Goal: Task Accomplishment & Management: Complete application form

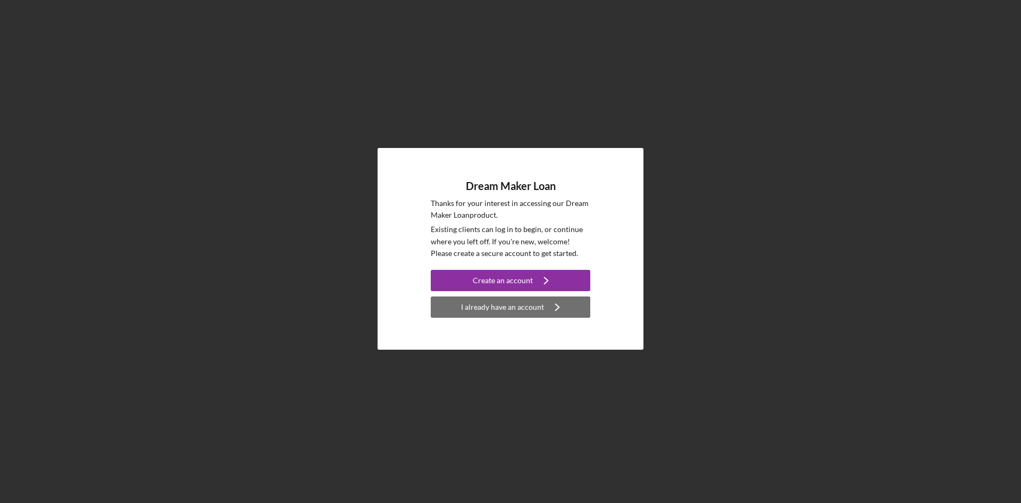
click at [553, 302] on icon "Icon/Navigate" at bounding box center [557, 307] width 27 height 27
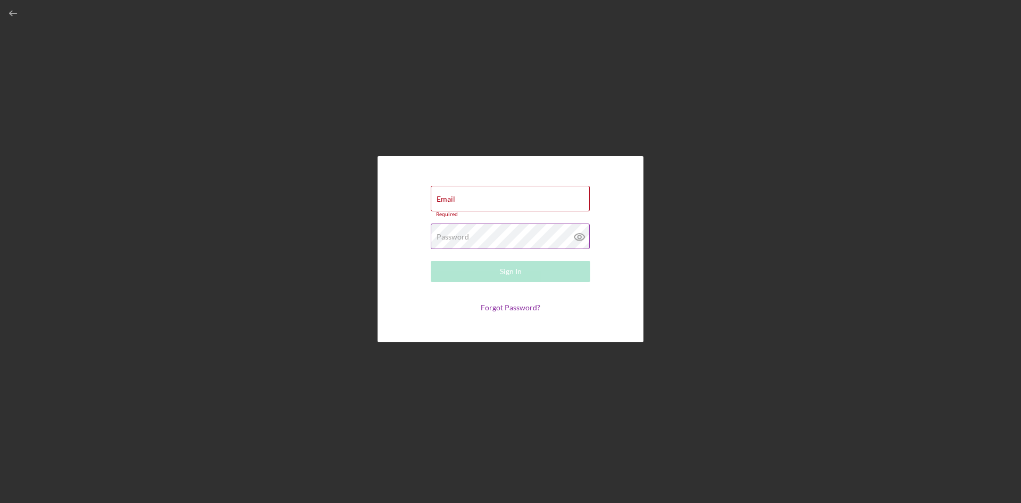
click at [581, 235] on icon at bounding box center [580, 236] width 27 height 27
click at [581, 235] on line at bounding box center [579, 236] width 9 height 9
click at [506, 195] on div "Email Required" at bounding box center [511, 202] width 160 height 32
click at [546, 136] on div "Email Required Password Required Sign In Forgot Password?" at bounding box center [510, 248] width 1011 height 497
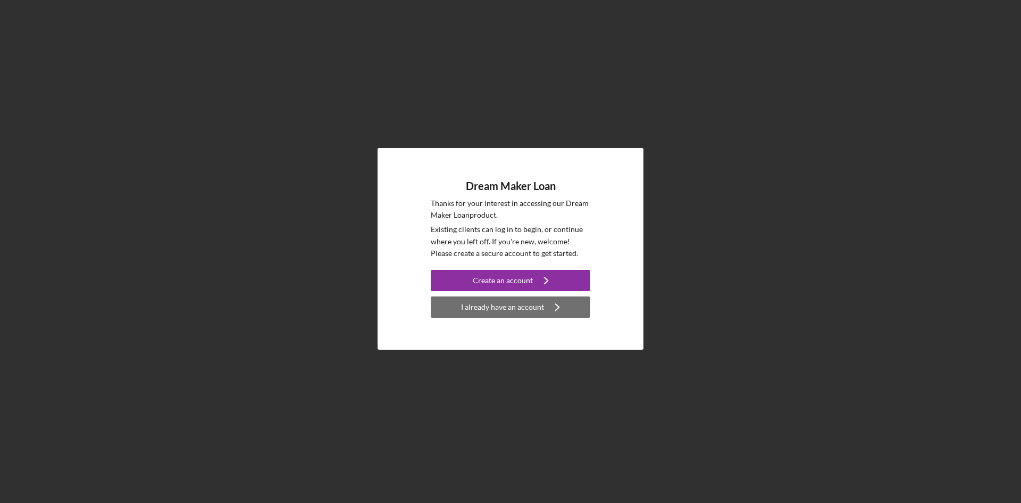
click at [553, 302] on icon "Icon/Navigate" at bounding box center [557, 307] width 27 height 27
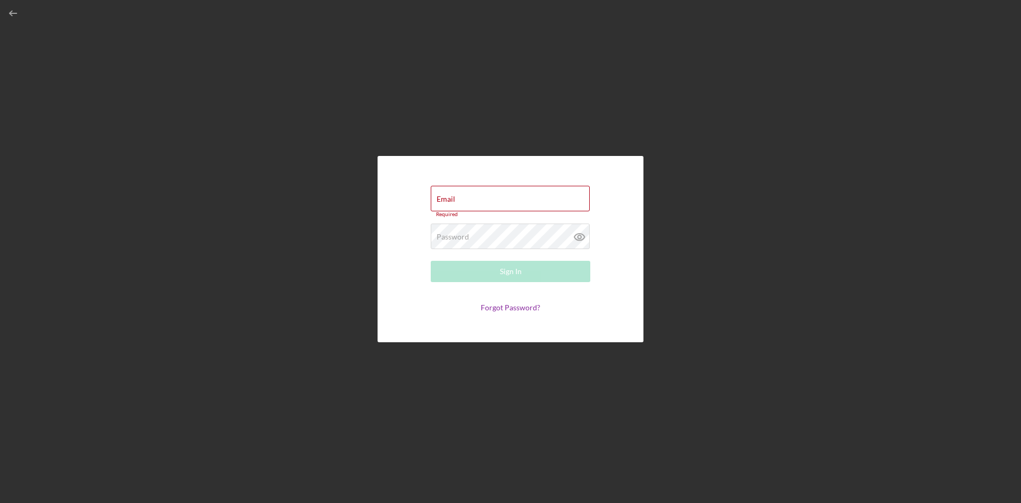
click at [504, 302] on form "Email Required Password Required Sign In Forgot Password?" at bounding box center [510, 248] width 213 height 133
click at [473, 197] on div "Email Required" at bounding box center [511, 202] width 160 height 32
type input "lastrucking22@gmail.com"
click at [506, 307] on link "Forgot Password?" at bounding box center [511, 304] width 60 height 9
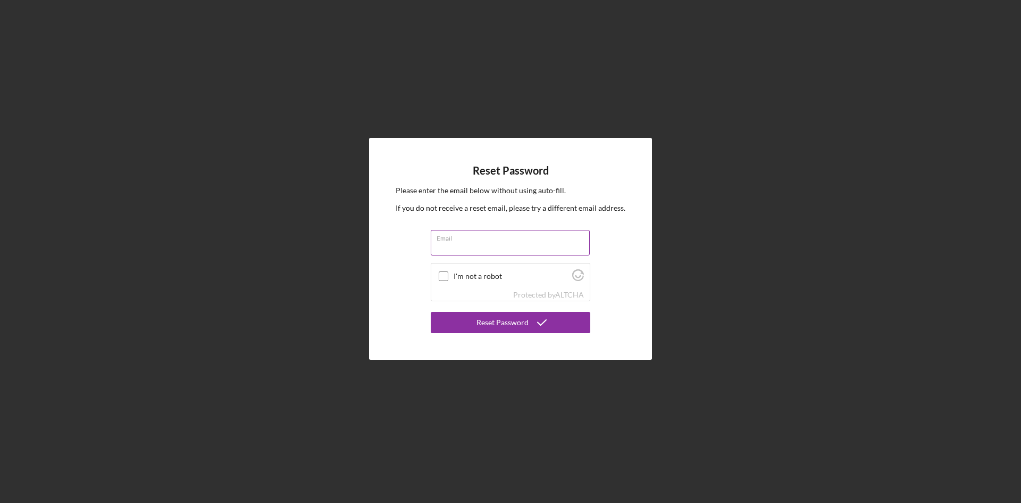
click at [491, 245] on input "Email" at bounding box center [510, 243] width 159 height 26
type input "lastrucking22@gmail.com"
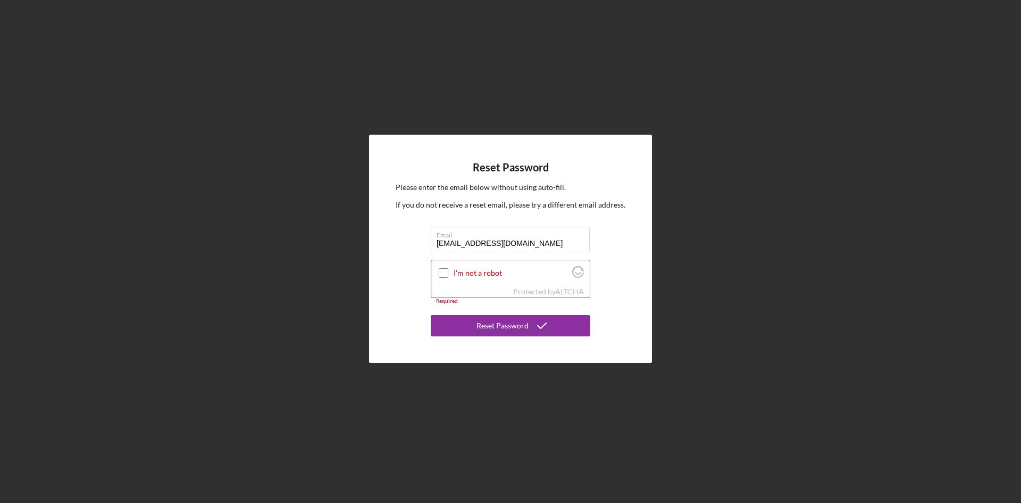
click at [447, 272] on input "I'm not a robot" at bounding box center [444, 273] width 10 height 10
checkbox input "true"
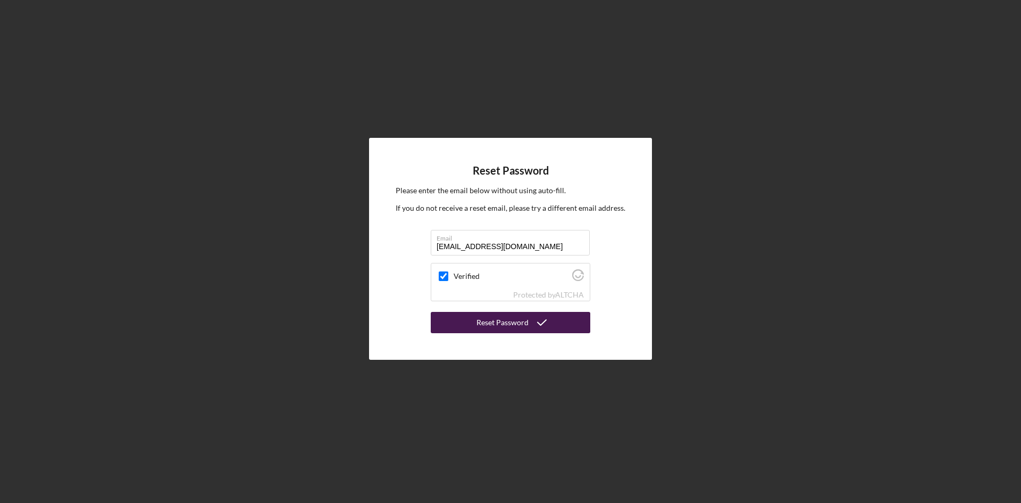
click at [499, 318] on div "Reset Password" at bounding box center [503, 322] width 52 height 21
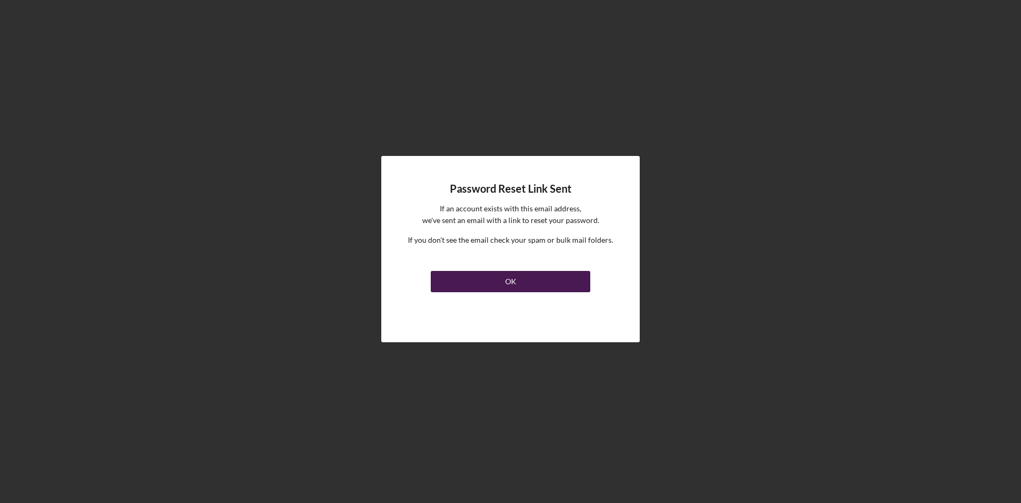
click at [521, 277] on button "OK" at bounding box center [511, 281] width 160 height 21
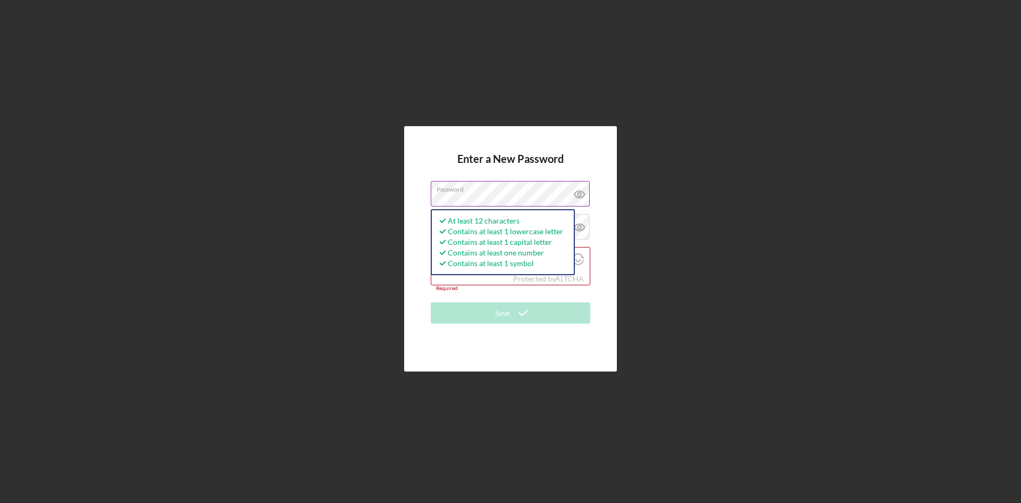
click at [582, 192] on icon at bounding box center [580, 194] width 10 height 7
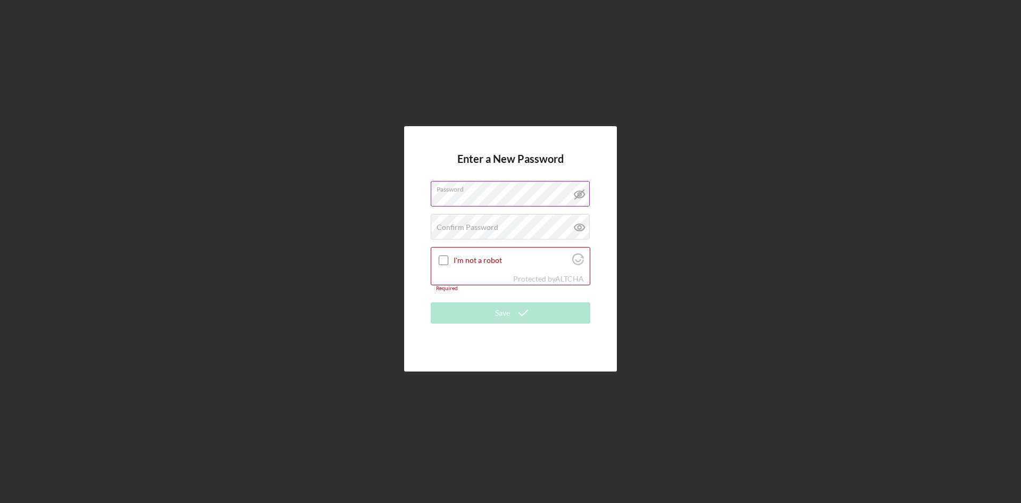
click at [582, 192] on line at bounding box center [579, 194] width 9 height 9
click at [444, 259] on input "I'm not a robot" at bounding box center [444, 260] width 10 height 10
checkbox input "true"
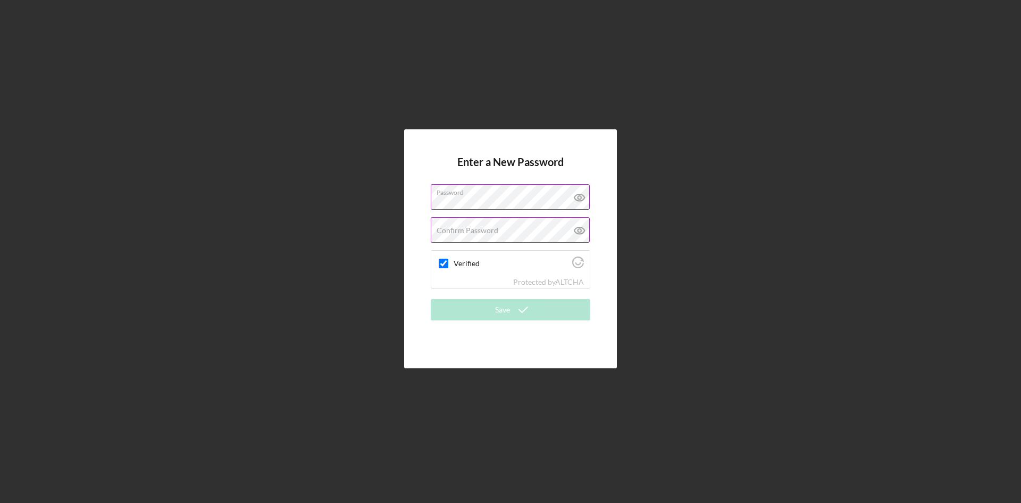
click at [475, 230] on label "Confirm Password" at bounding box center [468, 230] width 62 height 9
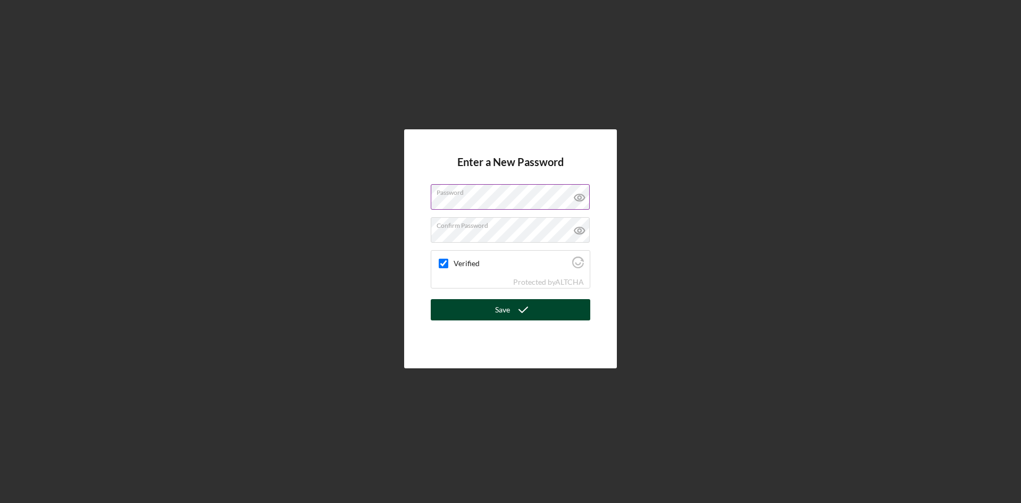
click at [480, 305] on button "Save" at bounding box center [511, 309] width 160 height 21
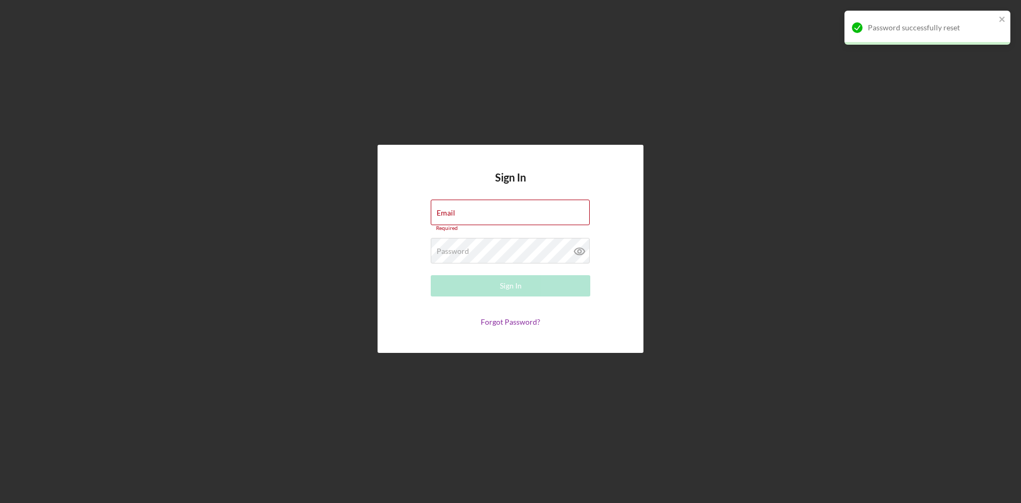
type input "lastrucking22@gmail.com"
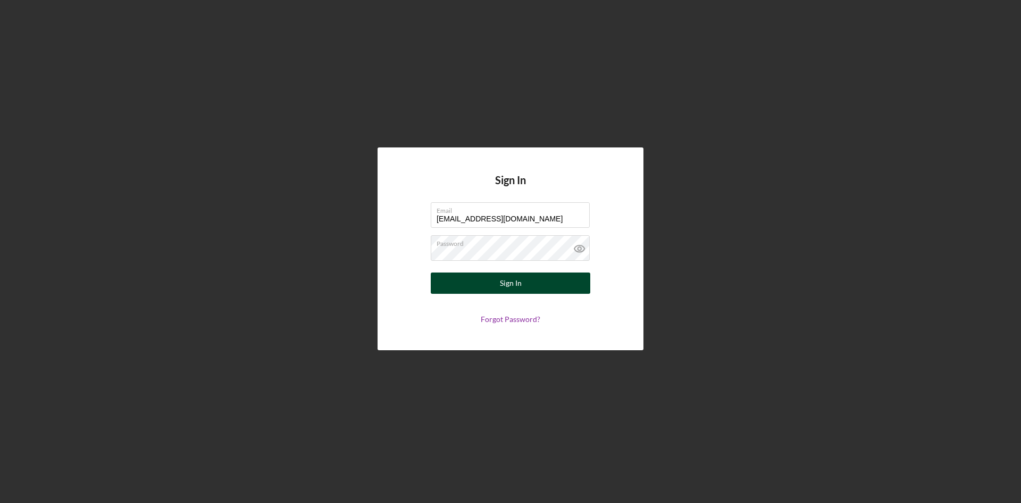
click at [494, 279] on button "Sign In" at bounding box center [511, 282] width 160 height 21
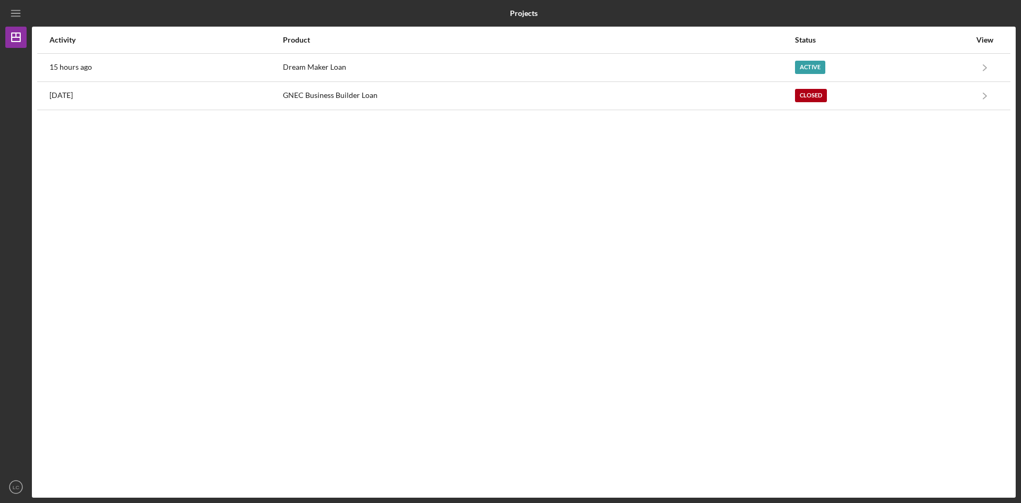
click at [380, 192] on div "Activity Product Status View 15 hours ago Dream Maker Loan Active Icon/Navigate…" at bounding box center [524, 262] width 984 height 471
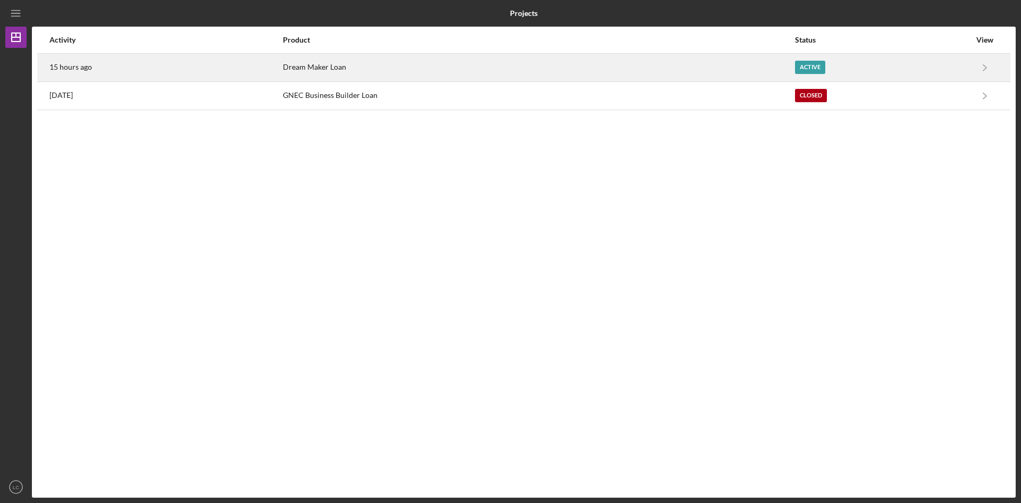
click at [370, 62] on div "Dream Maker Loan" at bounding box center [538, 67] width 511 height 27
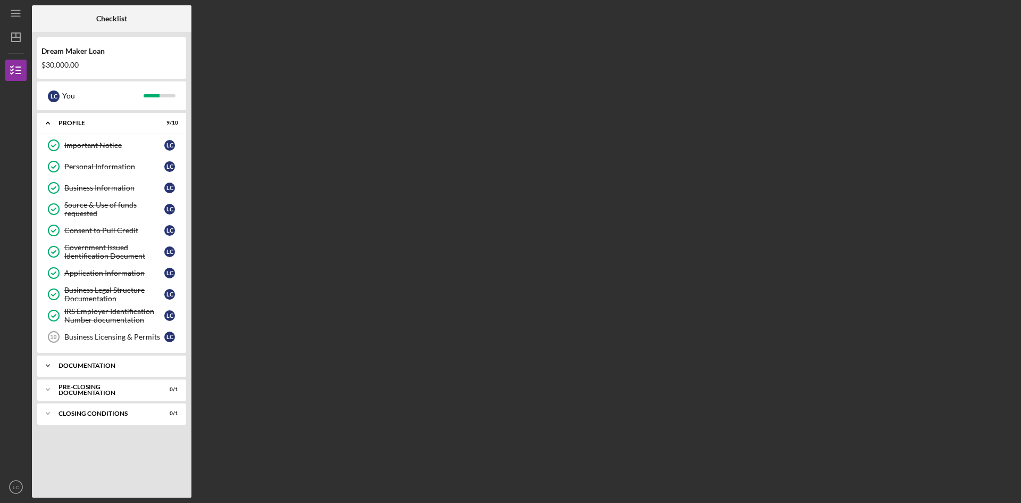
click at [134, 367] on div "Documentation" at bounding box center [116, 365] width 114 height 6
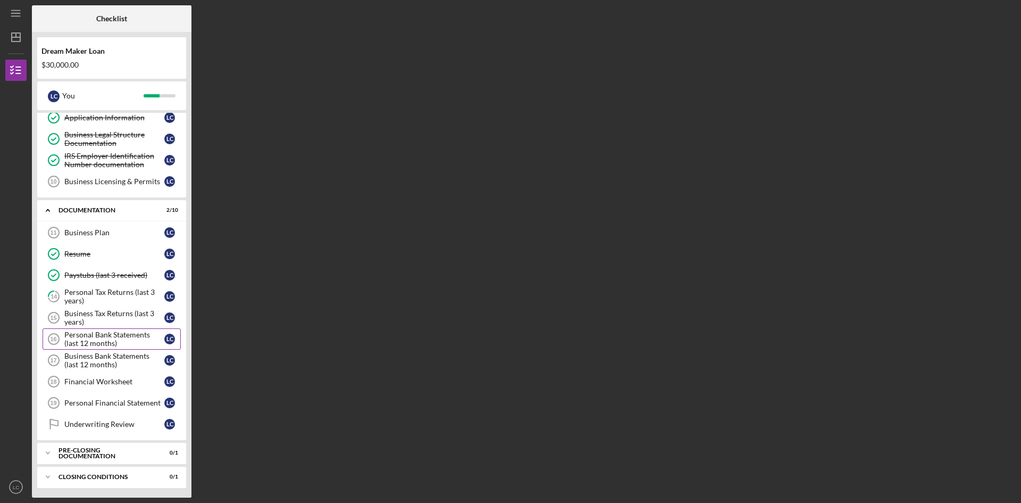
scroll to position [156, 0]
click at [106, 294] on div "Personal Tax Returns (last 3 years)" at bounding box center [114, 295] width 100 height 17
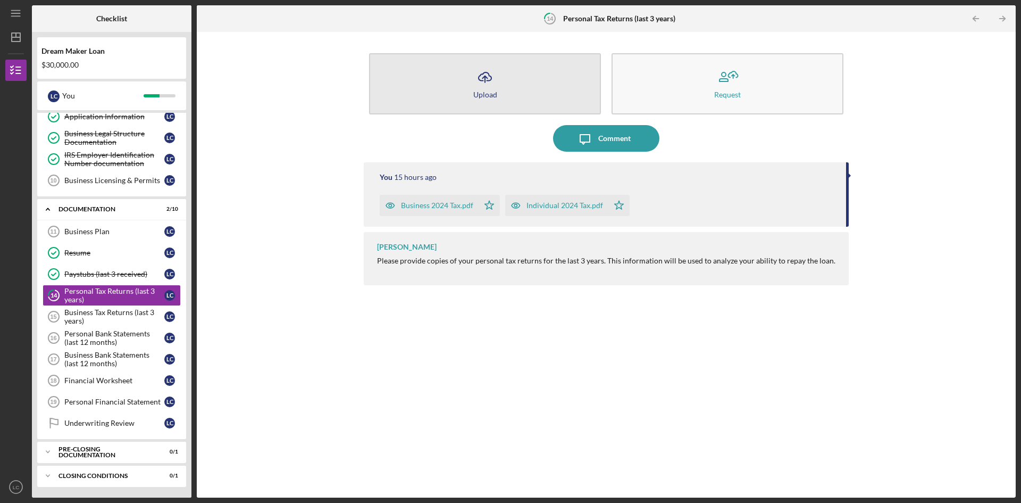
click at [490, 87] on icon "Icon/Upload" at bounding box center [485, 77] width 27 height 27
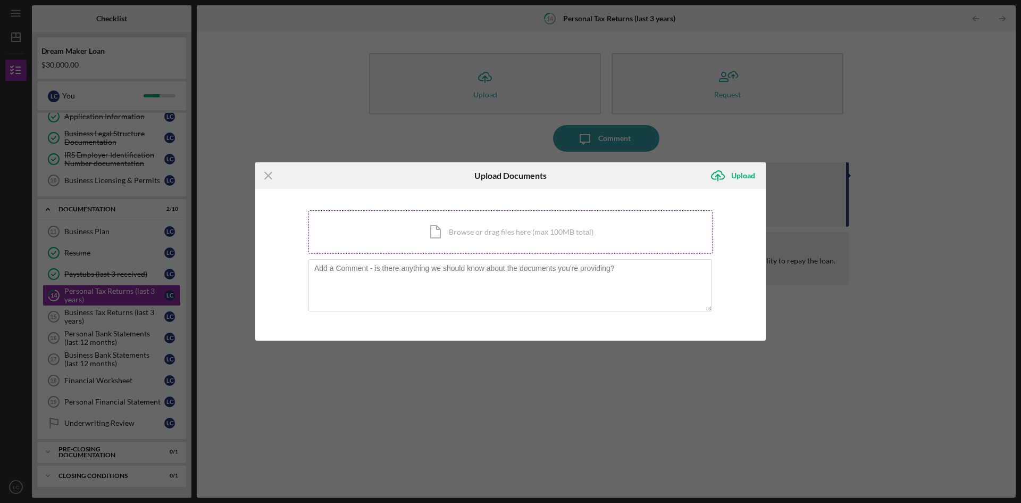
click at [490, 221] on div "Icon/Document Browse or drag files here (max 100MB total) Tap to choose files o…" at bounding box center [511, 232] width 404 height 44
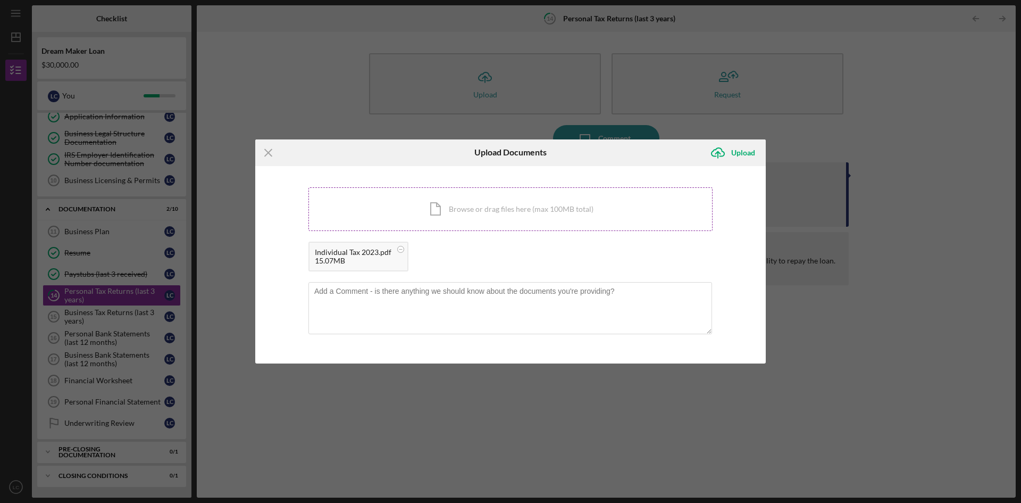
click at [461, 209] on div "Icon/Document Browse or drag files here (max 100MB total) Tap to choose files o…" at bounding box center [511, 209] width 404 height 44
click at [487, 212] on div "Icon/Document Browse or drag files here (max 100MB total) Tap to choose files o…" at bounding box center [511, 209] width 404 height 44
click at [511, 250] on circle at bounding box center [512, 249] width 6 height 6
click at [458, 199] on div "Icon/Document Browse or drag files here (max 100MB total) Tap to choose files o…" at bounding box center [511, 209] width 404 height 44
click at [497, 210] on div "Icon/Document Browse or drag files here (max 100MB total) Tap to choose files o…" at bounding box center [511, 209] width 404 height 44
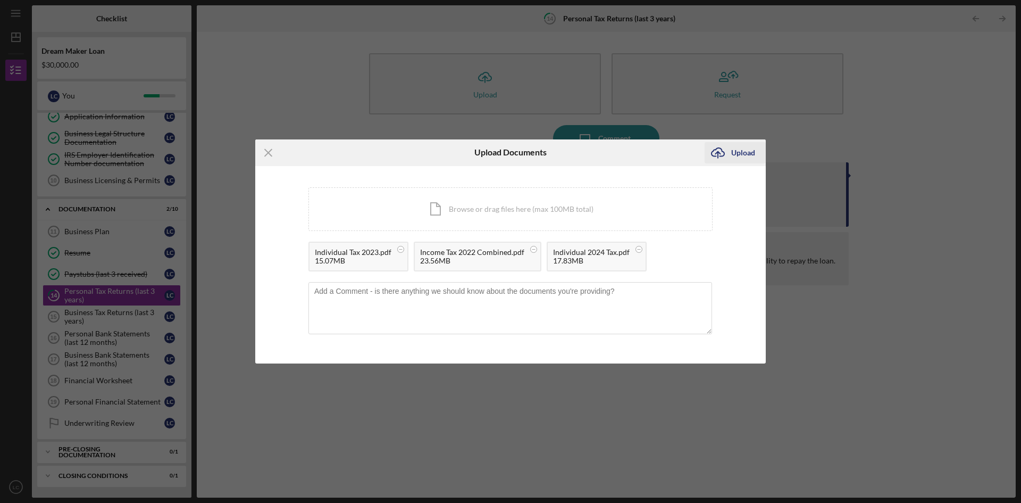
click at [732, 152] on div "Upload" at bounding box center [744, 152] width 24 height 21
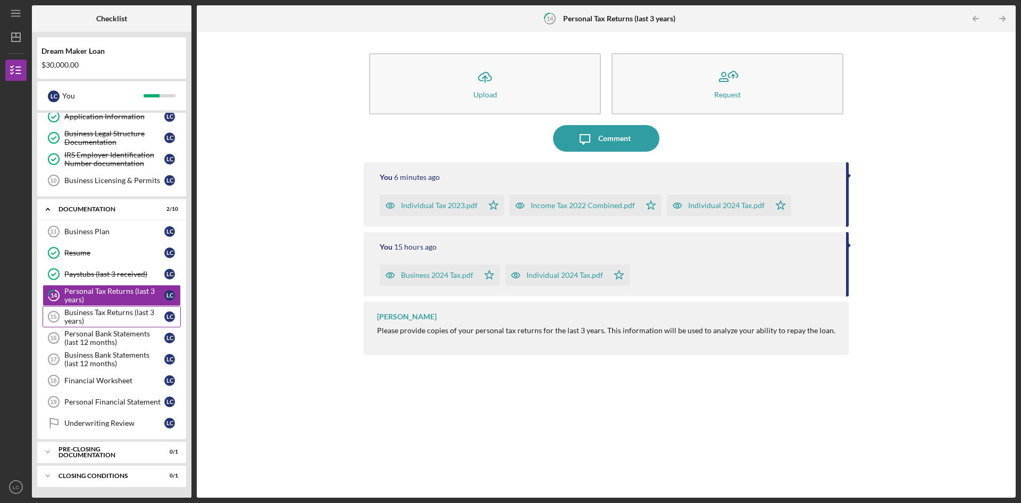
click at [108, 311] on div "Business Tax Returns (last 3 years)" at bounding box center [114, 316] width 100 height 17
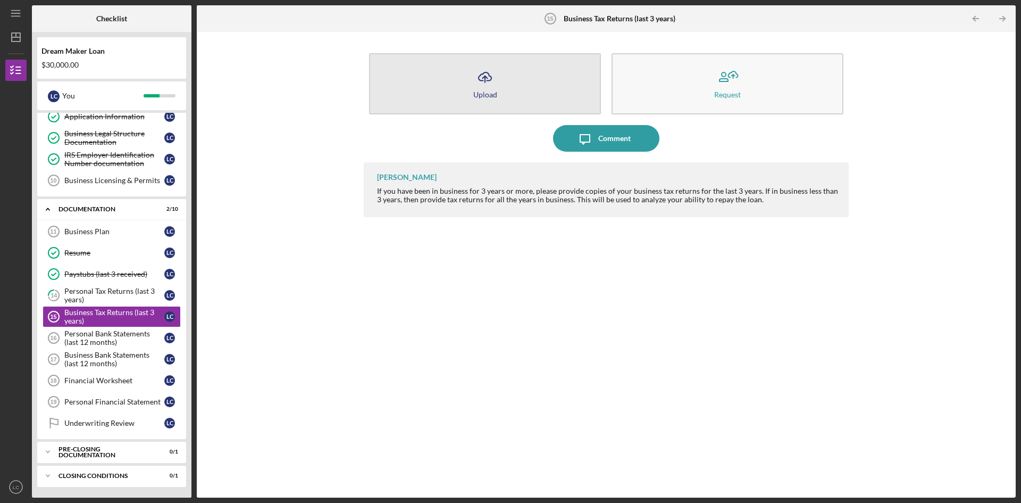
click at [480, 85] on icon "Icon/Upload" at bounding box center [485, 77] width 27 height 27
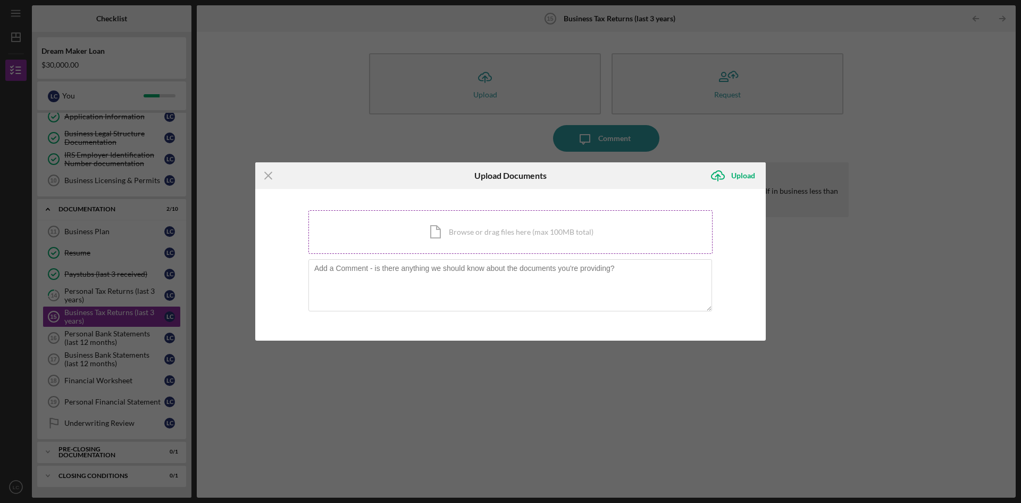
click at [490, 219] on div "Icon/Document Browse or drag files here (max 100MB total) Tap to choose files o…" at bounding box center [511, 232] width 404 height 44
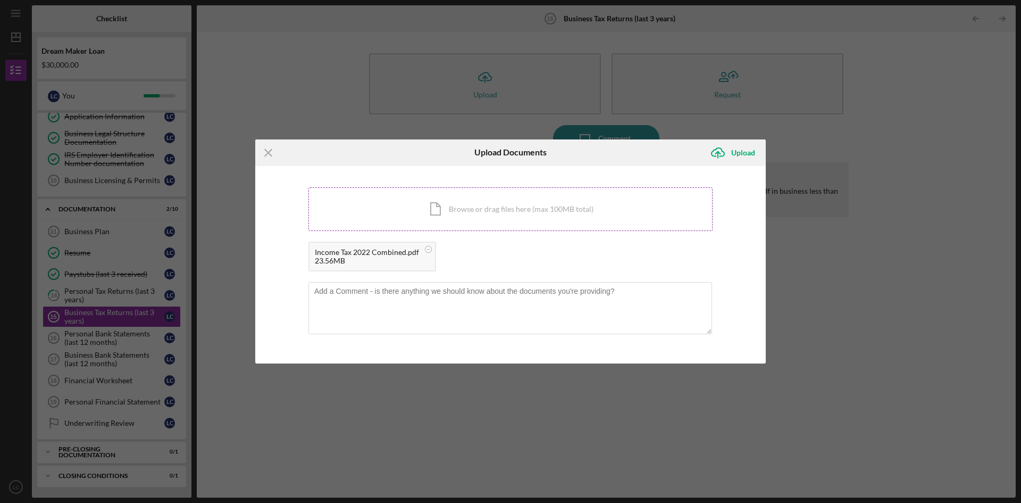
click at [533, 212] on div "Icon/Document Browse or drag files here (max 100MB total) Tap to choose files o…" at bounding box center [511, 209] width 404 height 44
click at [508, 213] on div "Icon/Document Browse or drag files here (max 100MB total) Tap to choose files o…" at bounding box center [511, 209] width 404 height 44
click at [738, 152] on div "Upload" at bounding box center [744, 152] width 24 height 21
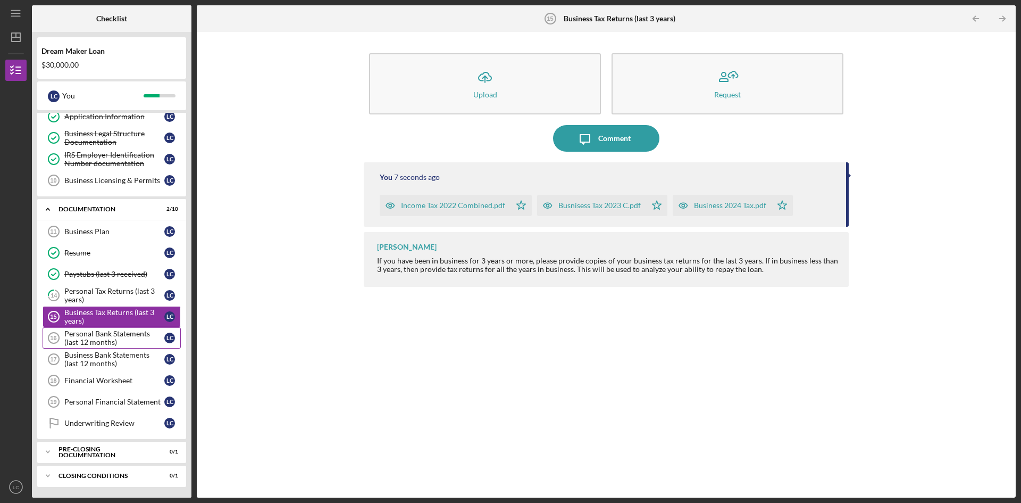
click at [99, 335] on div "Personal Bank Statements (last 12 months)" at bounding box center [114, 337] width 100 height 17
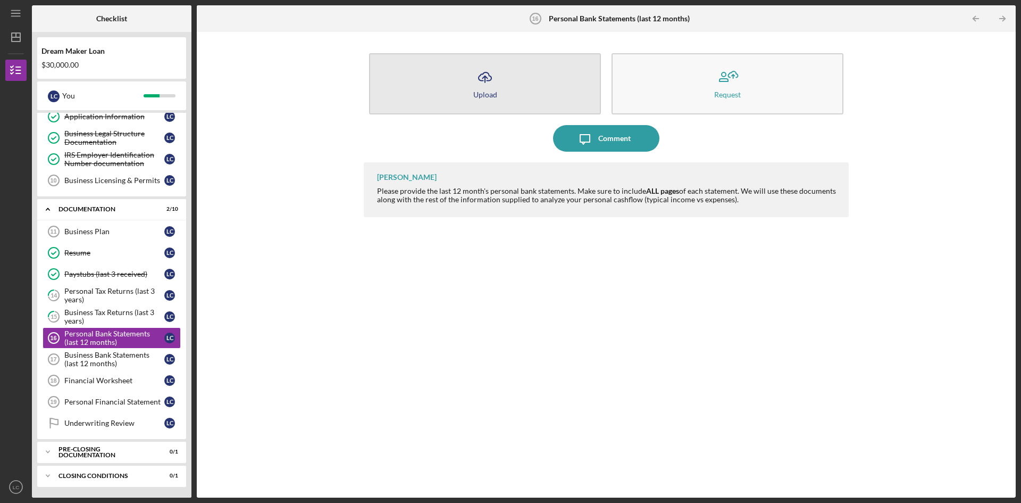
click at [483, 80] on icon "Icon/Upload" at bounding box center [485, 77] width 27 height 27
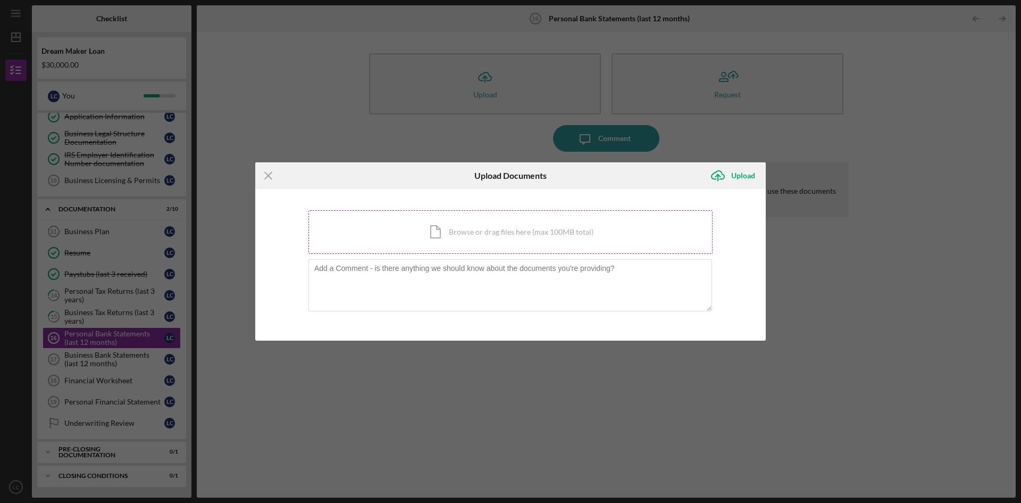
click at [553, 228] on div "Icon/Document Browse or drag files here (max 100MB total) Tap to choose files o…" at bounding box center [511, 232] width 404 height 44
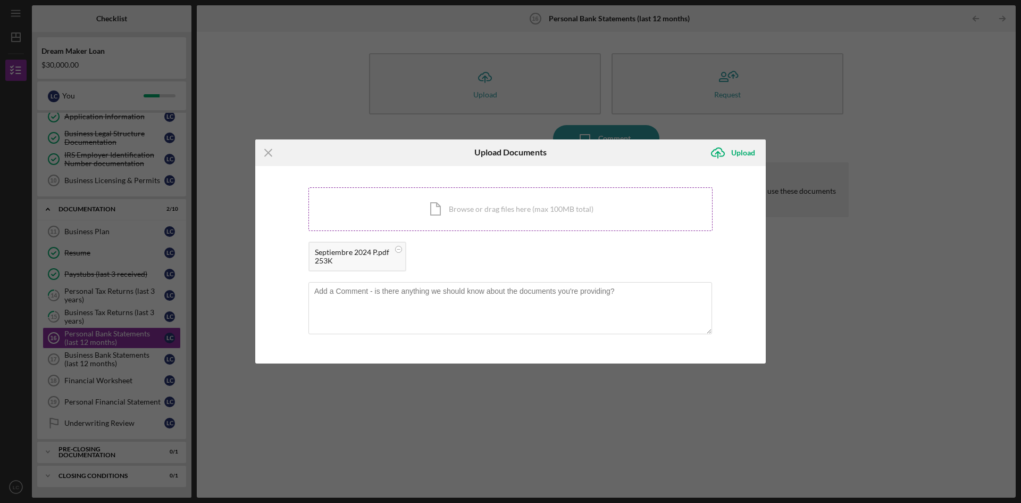
click at [456, 202] on div "Icon/Document Browse or drag files here (max 100MB total) Tap to choose files o…" at bounding box center [511, 209] width 404 height 44
click at [464, 212] on div "Icon/Document Browse or drag files here (max 100MB total) Tap to choose files o…" at bounding box center [511, 209] width 404 height 44
click at [456, 201] on div "Icon/Document Browse or drag files here (max 100MB total) Tap to choose files o…" at bounding box center [511, 209] width 404 height 44
click at [425, 199] on div "Icon/Document Browse or drag files here (max 100MB total) Tap to choose files o…" at bounding box center [511, 209] width 404 height 44
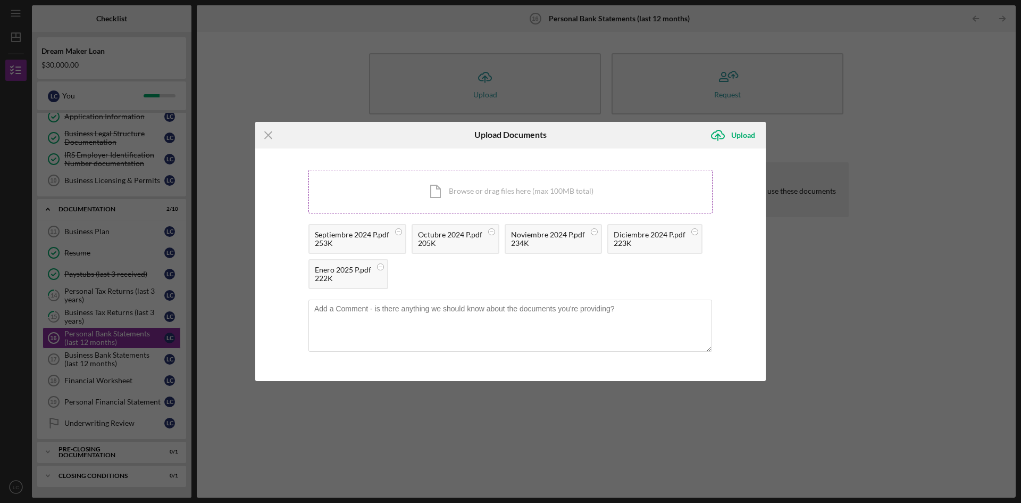
click at [509, 194] on div "Icon/Document Browse or drag files here (max 100MB total) Tap to choose files o…" at bounding box center [511, 192] width 404 height 44
click at [498, 191] on div "Icon/Document Browse or drag files here (max 100MB total) Tap to choose files o…" at bounding box center [511, 192] width 404 height 44
click at [466, 185] on div "Icon/Document Browse or drag files here (max 100MB total) Tap to choose files o…" at bounding box center [511, 192] width 404 height 44
click at [551, 187] on div "Icon/Document Browse or drag files here (max 100MB total) Tap to choose files o…" at bounding box center [511, 192] width 404 height 44
click at [531, 188] on div "Icon/Document Browse or drag files here (max 100MB total) Tap to choose files o…" at bounding box center [511, 192] width 404 height 44
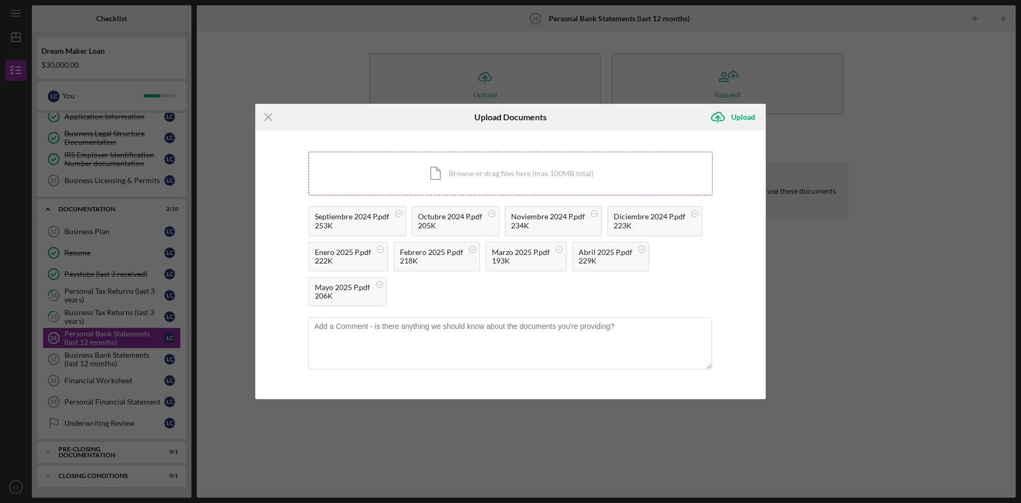
click at [479, 178] on div "Icon/Document Browse or drag files here (max 100MB total) Tap to choose files o…" at bounding box center [511, 174] width 404 height 44
click at [527, 169] on div "Icon/Document Browse or drag files here (max 100MB total) Tap to choose files o…" at bounding box center [511, 174] width 404 height 44
click at [466, 168] on div "Icon/Document Browse or drag files here (max 100MB total) Tap to choose files o…" at bounding box center [511, 174] width 404 height 44
click at [511, 160] on div "Icon/Document Browse or drag files here (max 100MB total) Tap to choose files o…" at bounding box center [511, 174] width 404 height 44
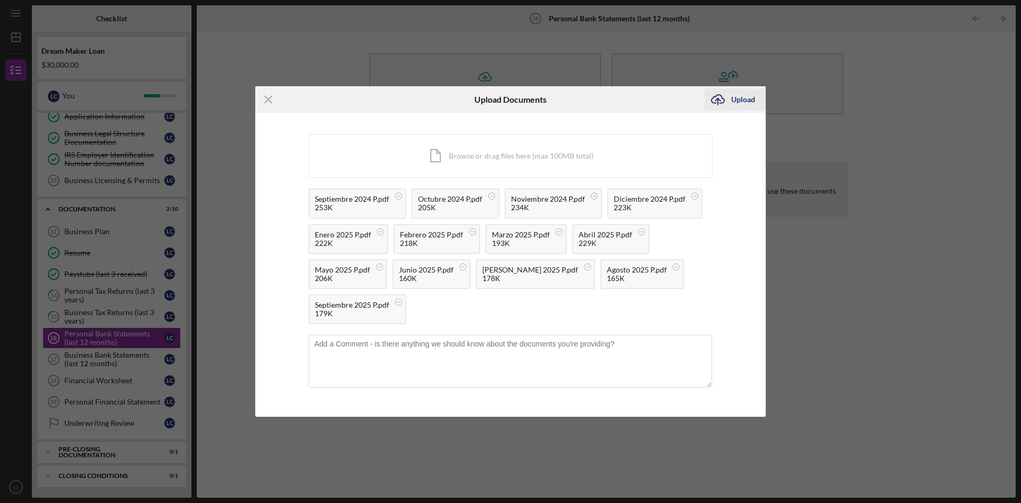
click at [729, 96] on icon "Icon/Upload" at bounding box center [718, 99] width 27 height 27
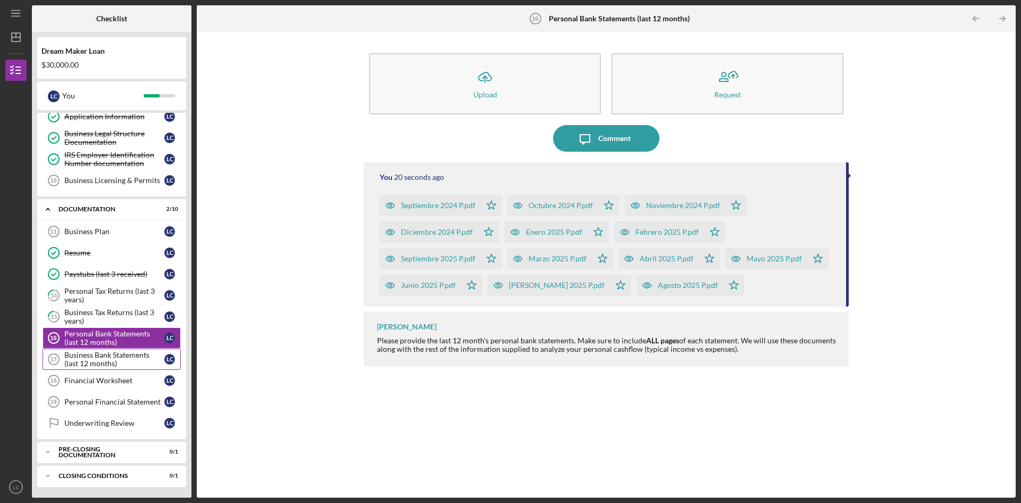
click at [101, 353] on div "Business Bank Statements (last 12 months)" at bounding box center [114, 359] width 100 height 17
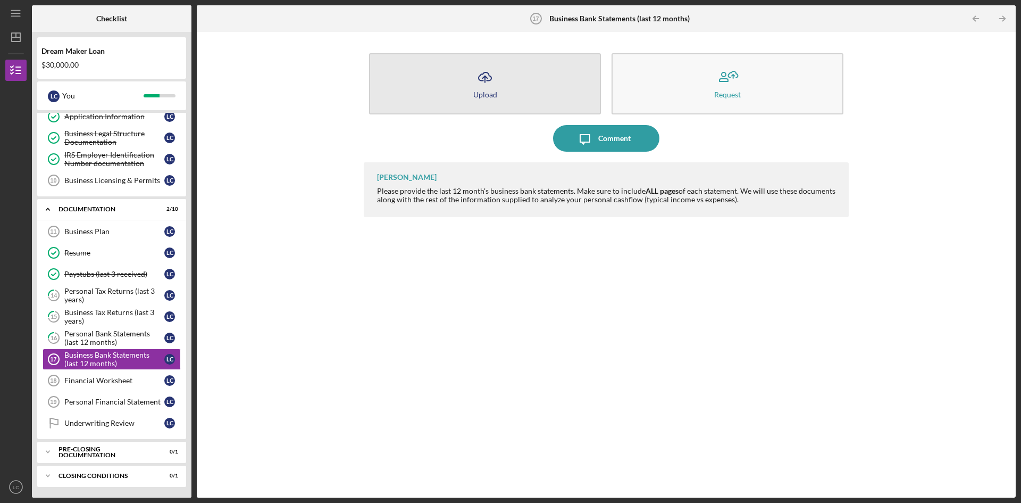
click at [492, 83] on icon "Icon/Upload" at bounding box center [485, 77] width 27 height 27
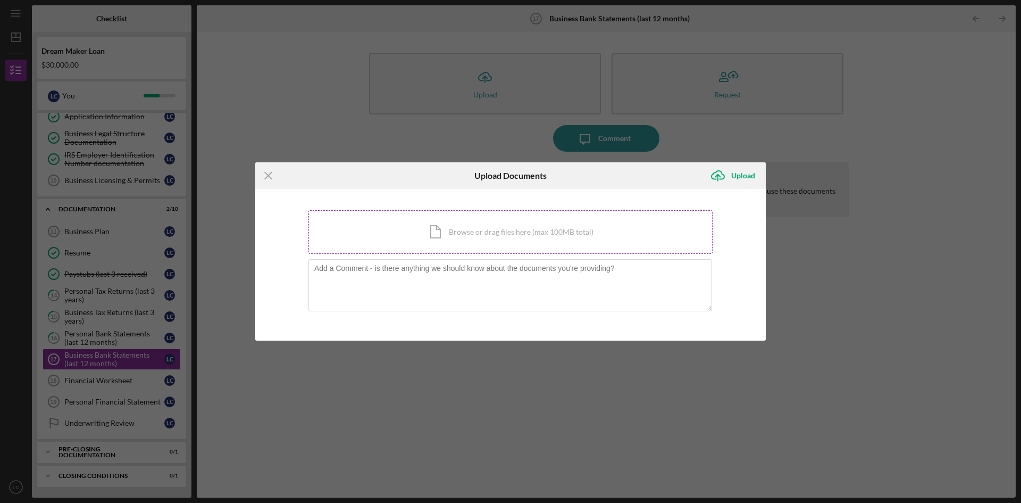
click at [515, 246] on div "Icon/Document Browse or drag files here (max 100MB total) Tap to choose files o…" at bounding box center [511, 232] width 404 height 44
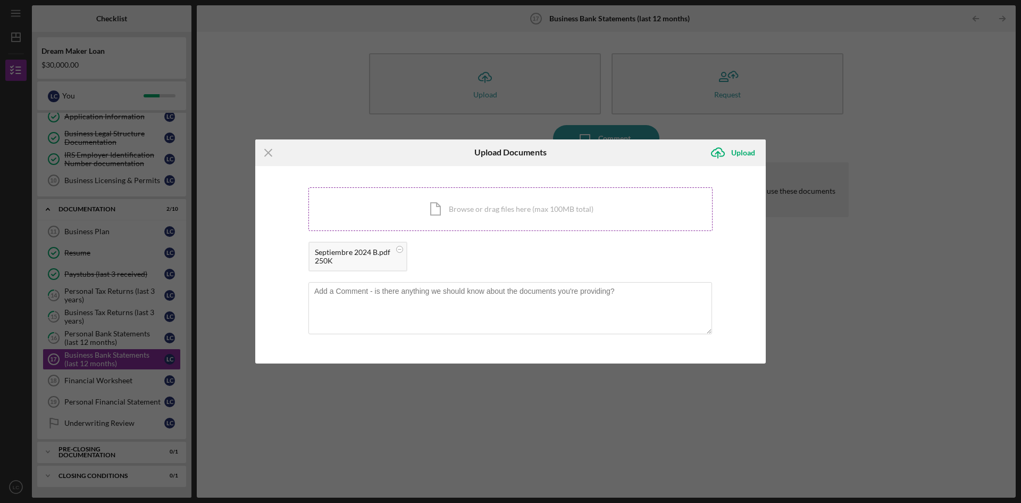
click at [490, 205] on div "Icon/Document Browse or drag files here (max 100MB total) Tap to choose files o…" at bounding box center [511, 209] width 404 height 44
click at [507, 203] on div "Icon/Document Browse or drag files here (max 100MB total) Tap to choose files o…" at bounding box center [511, 209] width 404 height 44
click at [413, 206] on div "Icon/Document Browse or drag files here (max 100MB total) Tap to choose files o…" at bounding box center [511, 209] width 404 height 44
click at [404, 205] on div "Icon/Document Browse or drag files here (max 100MB total) Tap to choose files o…" at bounding box center [511, 209] width 404 height 44
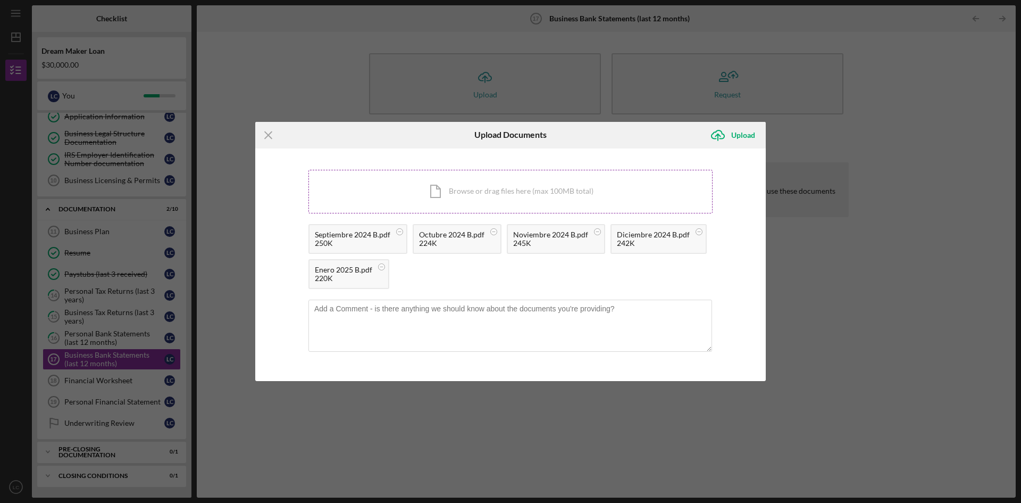
click at [431, 193] on div "Icon/Document Browse or drag files here (max 100MB total) Tap to choose files o…" at bounding box center [511, 192] width 404 height 44
click at [397, 185] on div "Icon/Document Browse or drag files here (max 100MB total) Tap to choose files o…" at bounding box center [511, 192] width 404 height 44
click at [389, 182] on div "Icon/Document Browse or drag files here (max 100MB total) Tap to choose files o…" at bounding box center [511, 192] width 404 height 44
click at [519, 180] on div "Icon/Document Browse or drag files here (max 100MB total) Tap to choose files o…" at bounding box center [511, 192] width 404 height 44
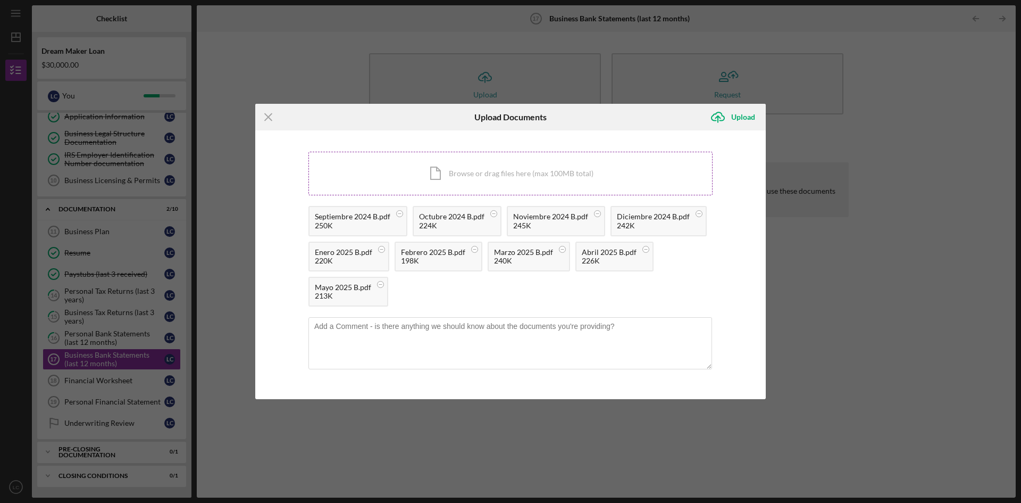
click at [444, 171] on div "Icon/Document Browse or drag files here (max 100MB total) Tap to choose files o…" at bounding box center [511, 174] width 404 height 44
click at [546, 174] on div "Icon/Document Browse or drag files here (max 100MB total) Tap to choose files o…" at bounding box center [511, 174] width 404 height 44
click at [456, 167] on div "Icon/Document Browse or drag files here (max 100MB total) Tap to choose files o…" at bounding box center [511, 174] width 404 height 44
click at [484, 171] on div "Icon/Document Browse or drag files here (max 100MB total) Tap to choose files o…" at bounding box center [511, 174] width 404 height 44
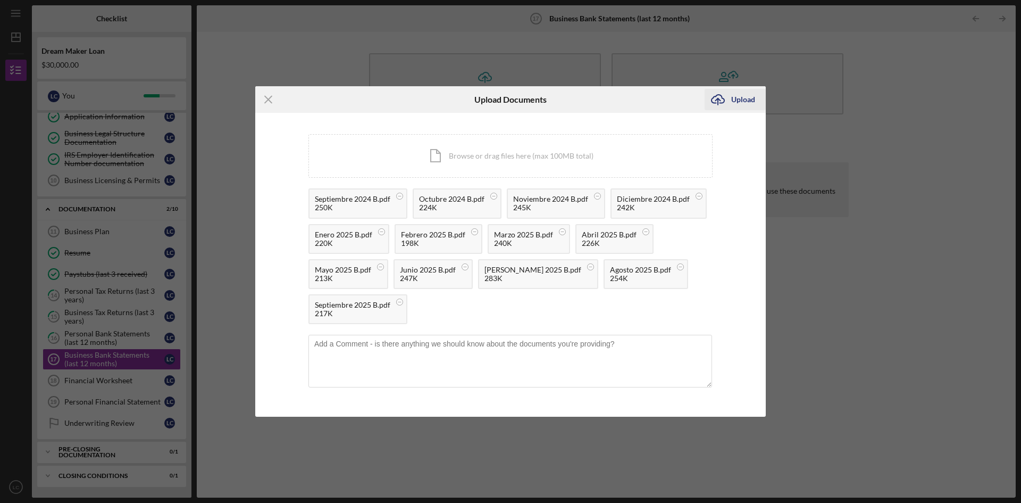
click at [717, 101] on icon "Icon/Upload" at bounding box center [718, 99] width 27 height 27
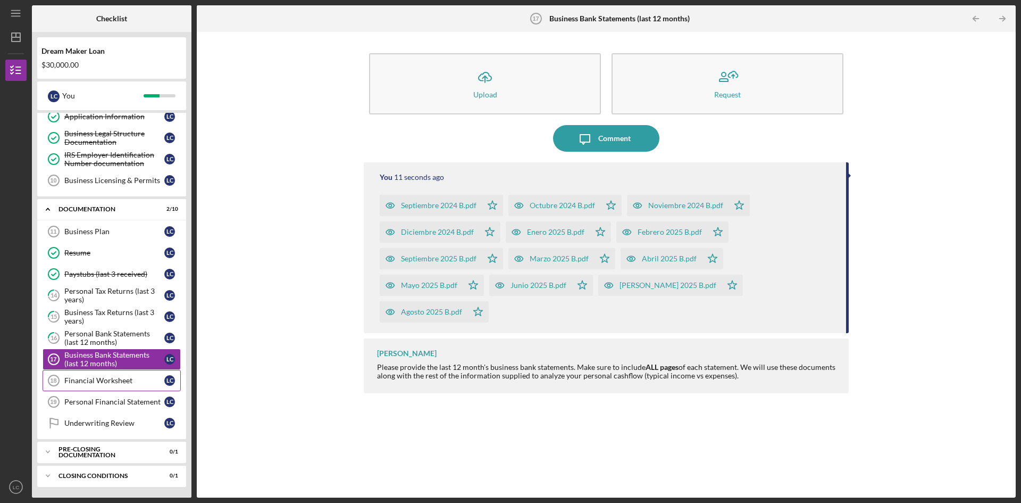
click at [112, 378] on div "Financial Worksheet" at bounding box center [114, 380] width 100 height 9
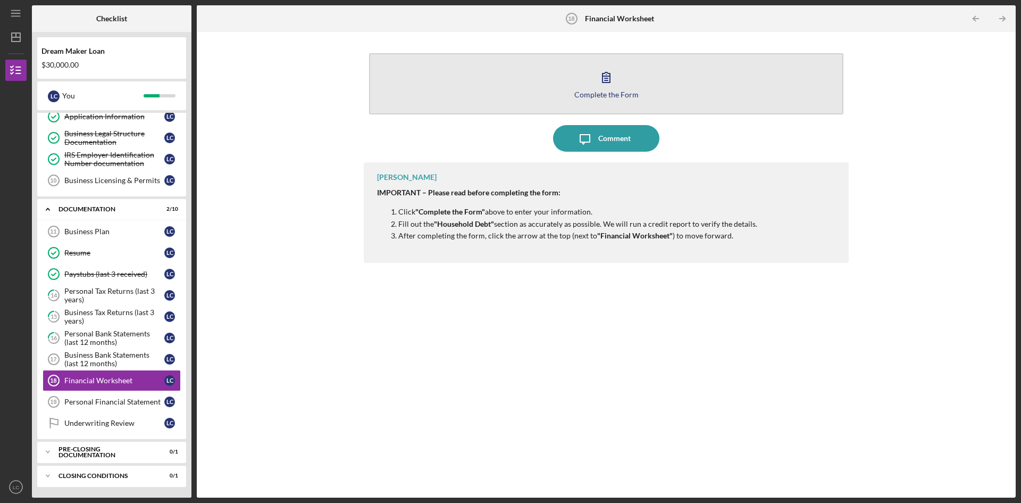
click at [601, 83] on icon "button" at bounding box center [606, 77] width 27 height 27
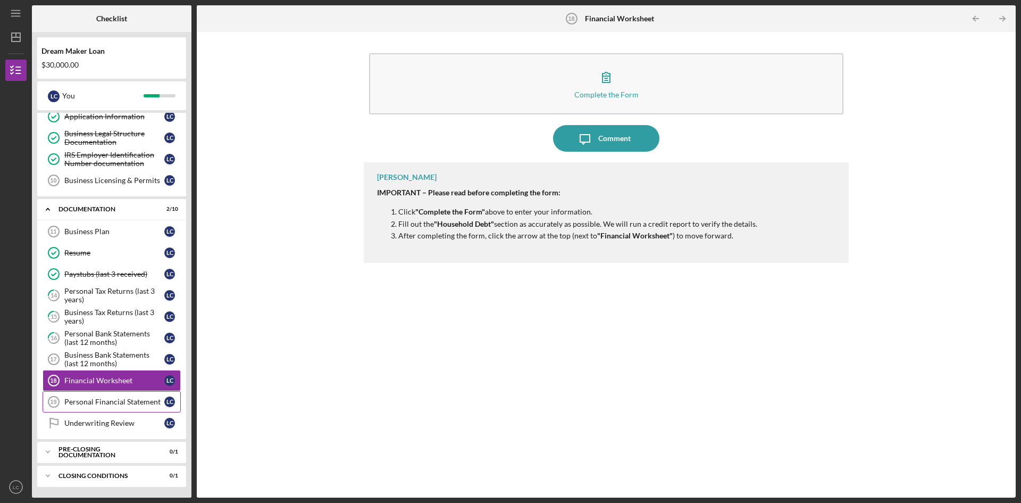
click at [121, 400] on div "Personal Financial Statement" at bounding box center [114, 401] width 100 height 9
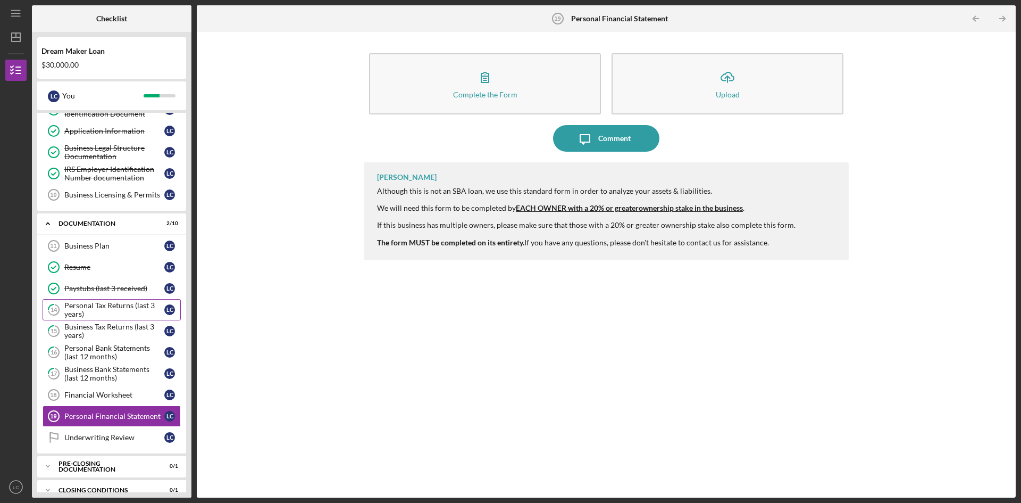
scroll to position [156, 0]
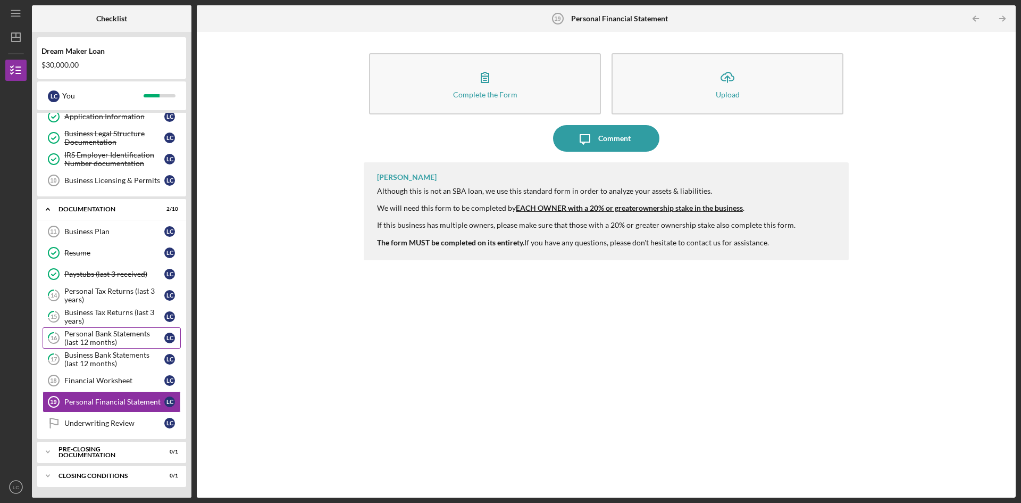
click at [109, 335] on div "Personal Bank Statements (last 12 months)" at bounding box center [114, 337] width 100 height 17
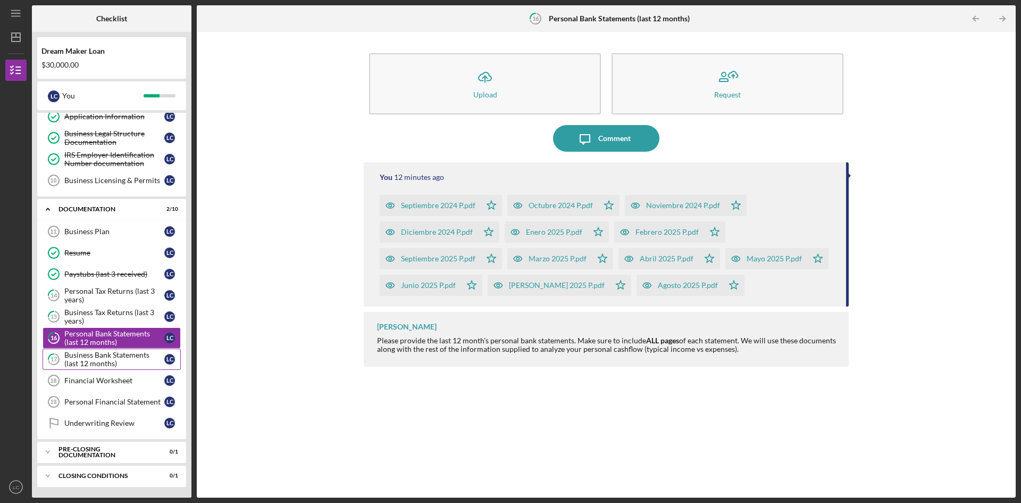
click at [101, 354] on div "Business Bank Statements (last 12 months)" at bounding box center [114, 359] width 100 height 17
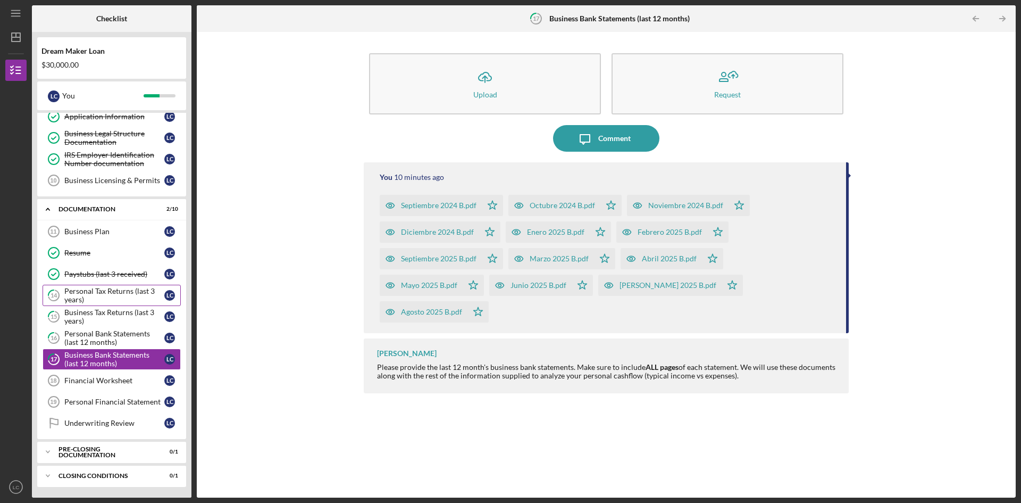
click at [106, 296] on div "Personal Tax Returns (last 3 years)" at bounding box center [114, 295] width 100 height 17
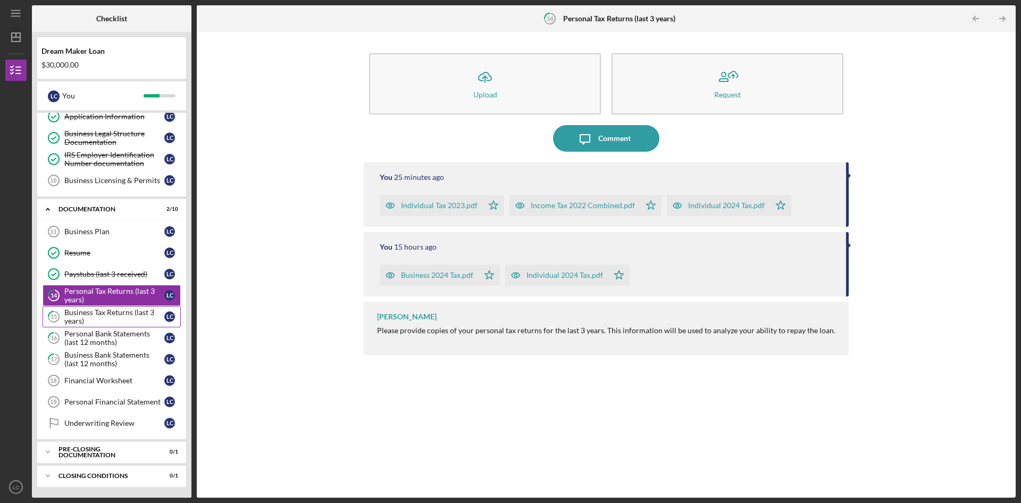
click at [98, 313] on div "Business Tax Returns (last 3 years)" at bounding box center [114, 316] width 100 height 17
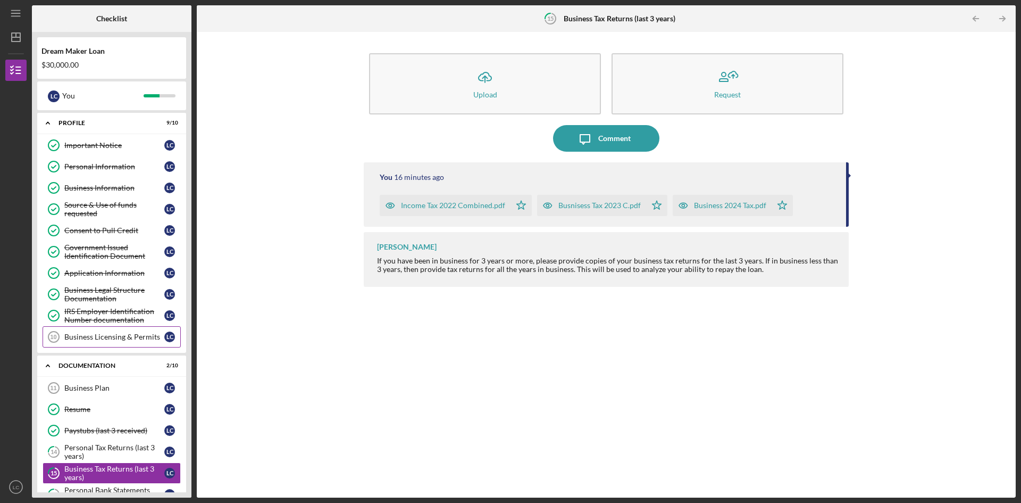
scroll to position [156, 0]
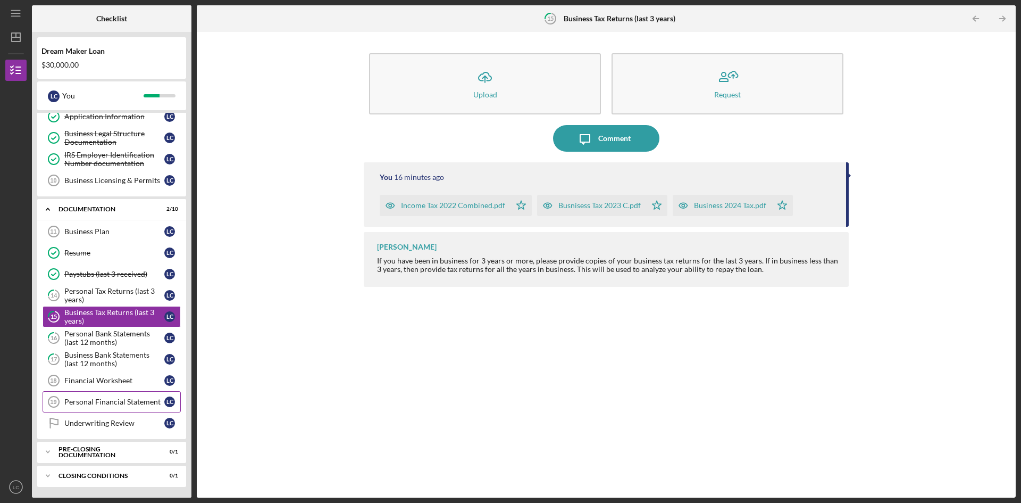
click at [87, 397] on div "Personal Financial Statement" at bounding box center [114, 401] width 100 height 9
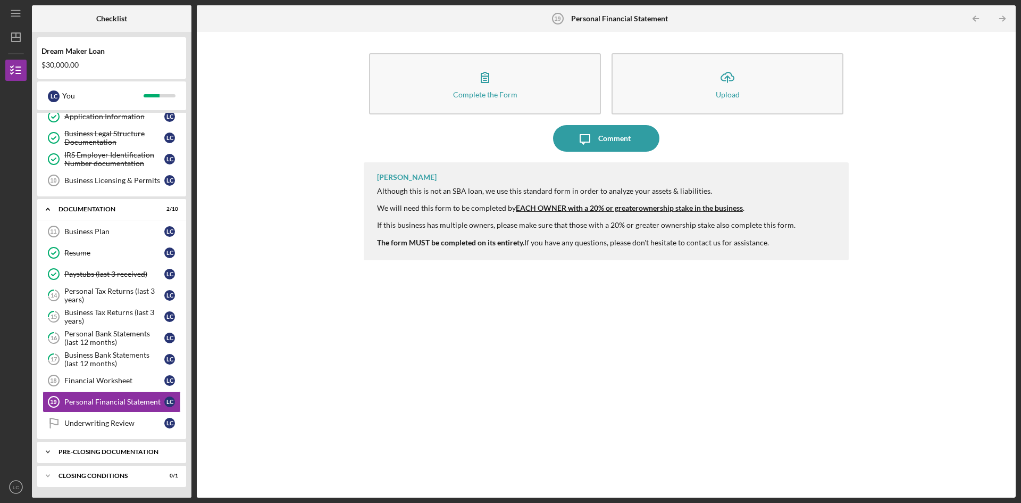
click at [96, 448] on div "Icon/Expander Pre-Closing Documentation 0 / 1" at bounding box center [111, 451] width 149 height 21
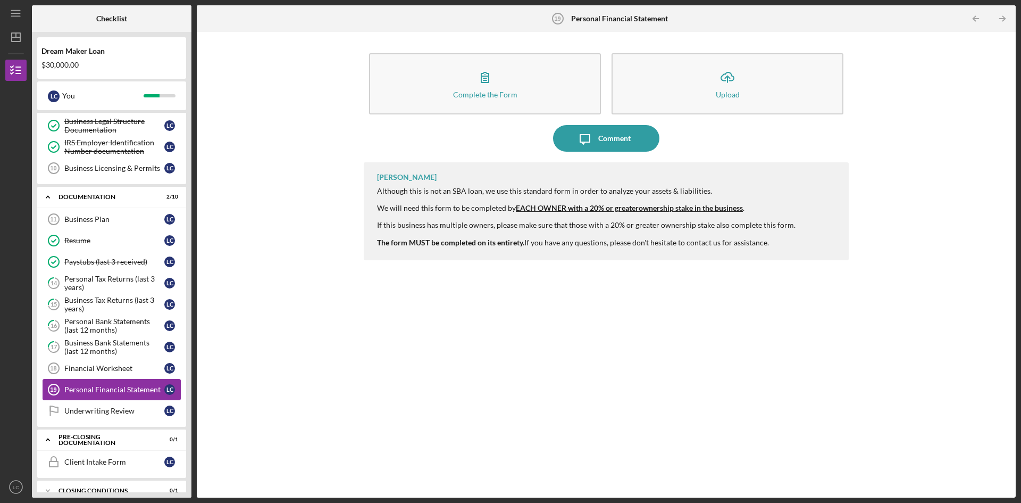
scroll to position [184, 0]
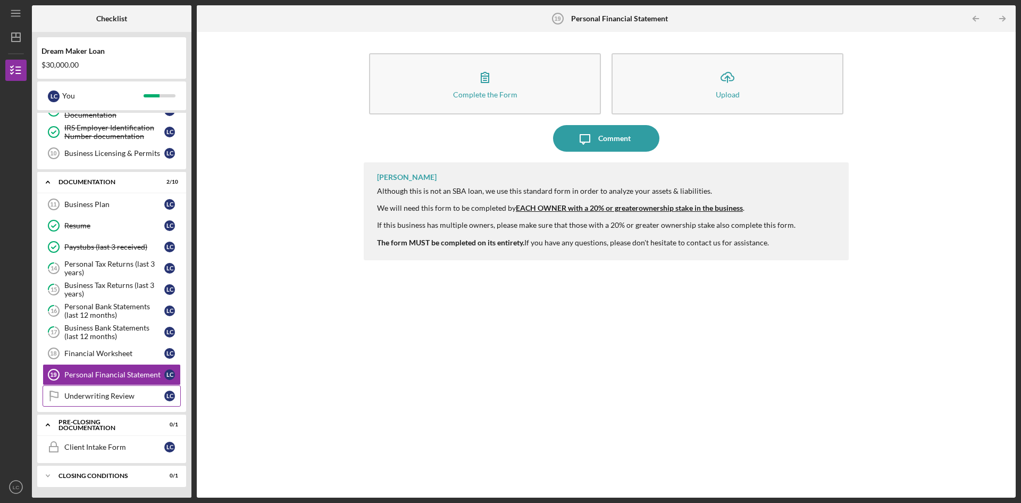
click at [122, 397] on div "Underwriting Review" at bounding box center [114, 396] width 100 height 9
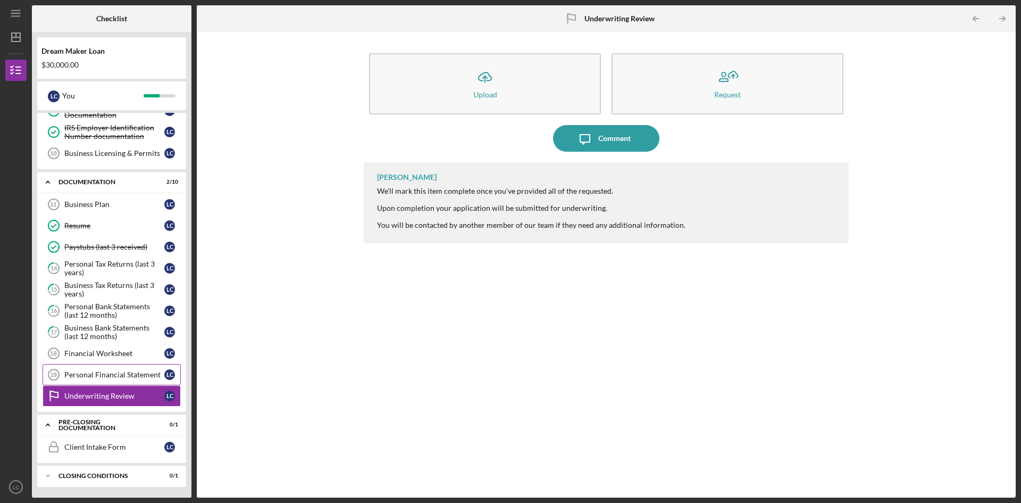
click at [96, 376] on div "Personal Financial Statement" at bounding box center [114, 374] width 100 height 9
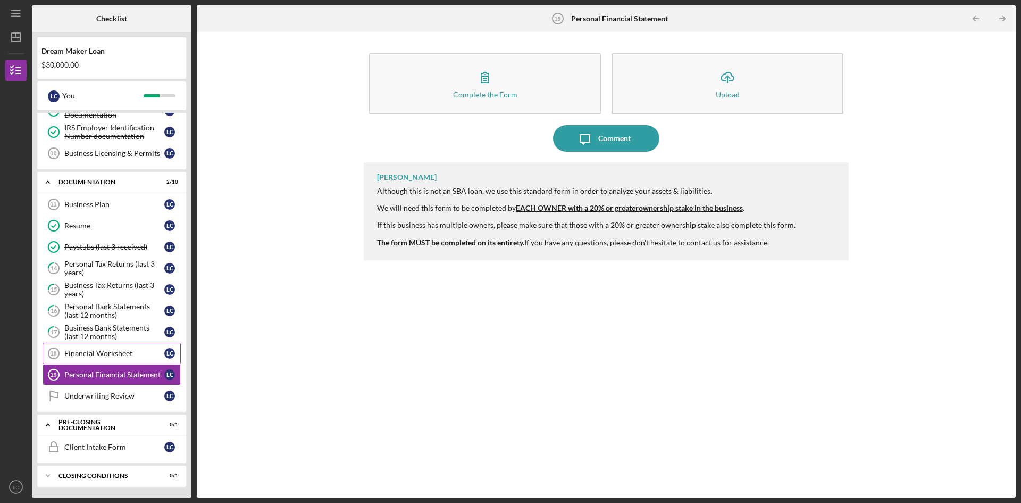
click at [117, 354] on div "Financial Worksheet" at bounding box center [114, 353] width 100 height 9
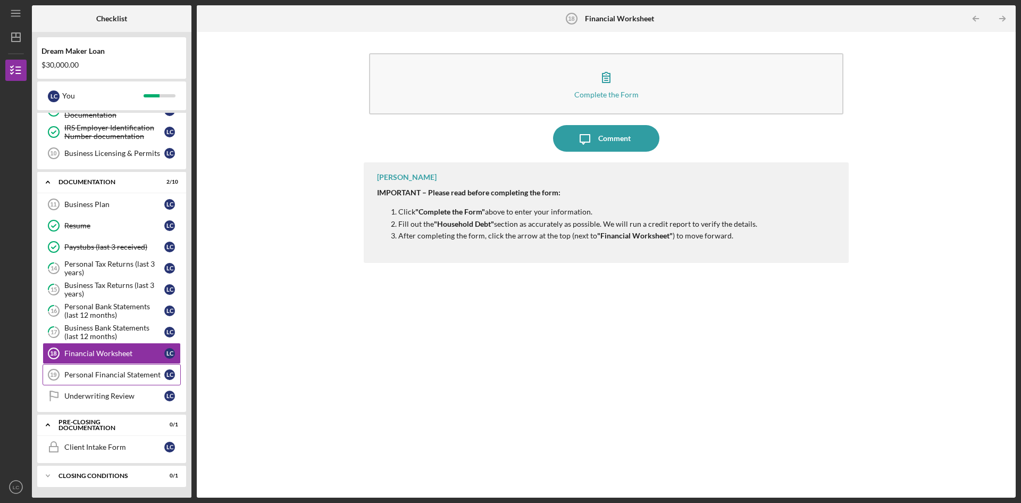
click at [87, 367] on link "Personal Financial Statement 19 Personal Financial Statement L C" at bounding box center [112, 374] width 138 height 21
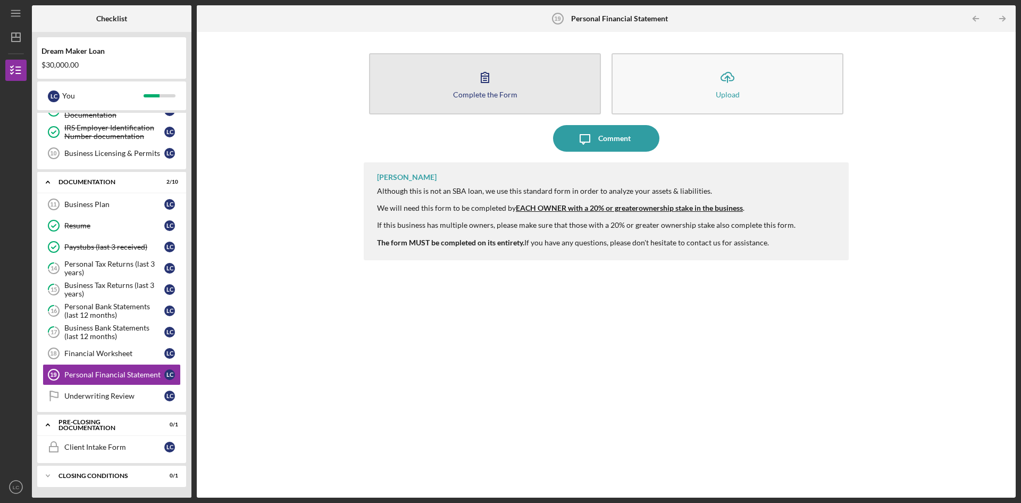
click at [476, 86] on icon "button" at bounding box center [485, 77] width 27 height 27
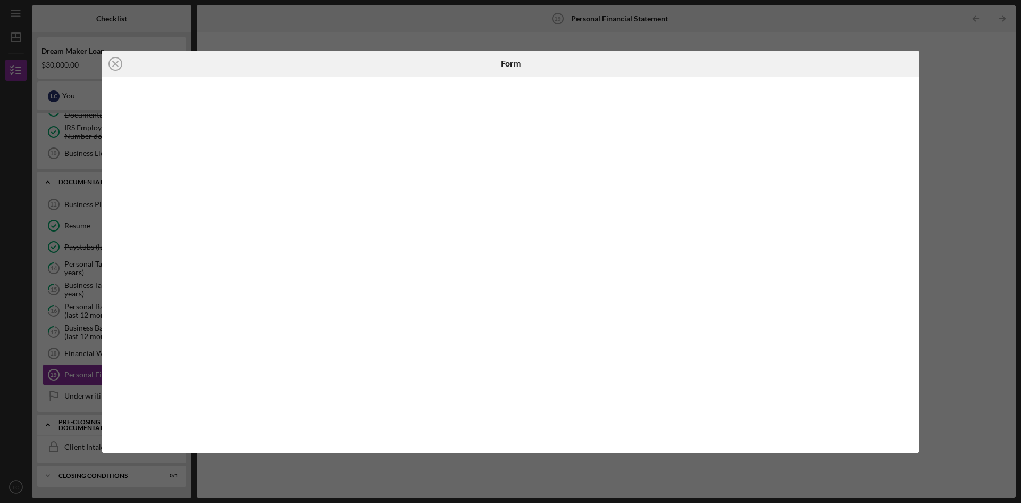
click at [858, 38] on div "Icon/Close Form" at bounding box center [510, 251] width 1021 height 503
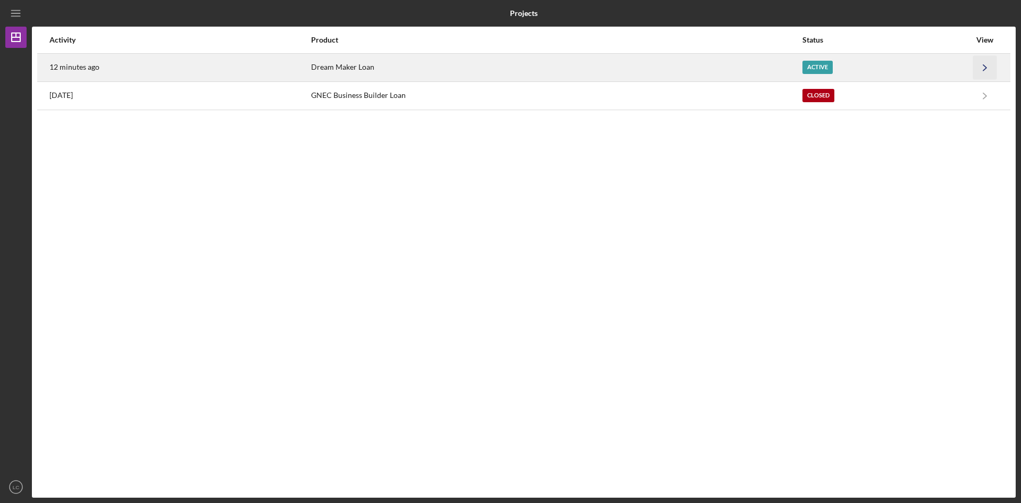
click at [981, 64] on icon "Icon/Navigate" at bounding box center [986, 67] width 24 height 24
